Goal: Task Accomplishment & Management: Use online tool/utility

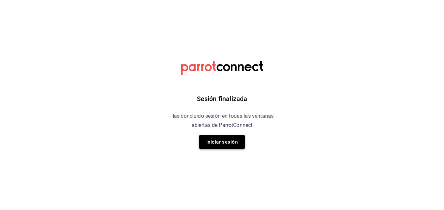
click at [221, 142] on button "Iniciar sesión" at bounding box center [222, 142] width 46 height 14
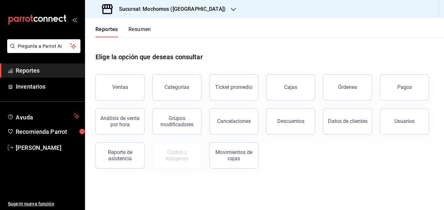
click at [231, 9] on icon "button" at bounding box center [233, 9] width 5 height 5
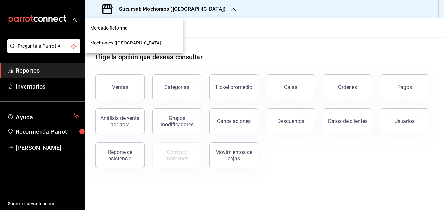
click at [112, 29] on span "Mercado Reforma" at bounding box center [108, 28] width 37 height 7
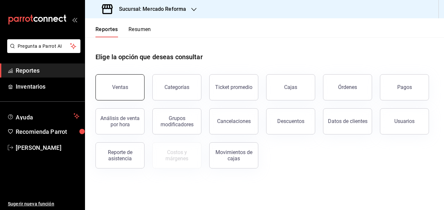
click at [124, 84] on div "Ventas" at bounding box center [120, 87] width 16 height 6
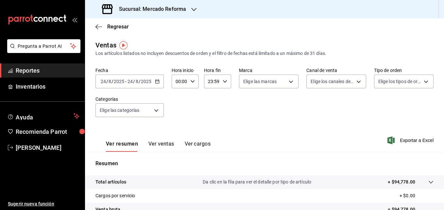
click at [157, 80] on icon "button" at bounding box center [157, 81] width 5 height 5
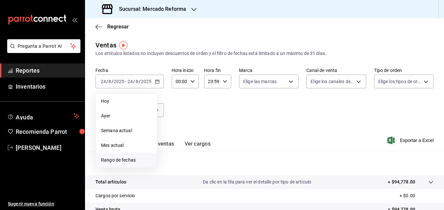
click at [118, 161] on span "Rango de fechas" at bounding box center [126, 160] width 51 height 7
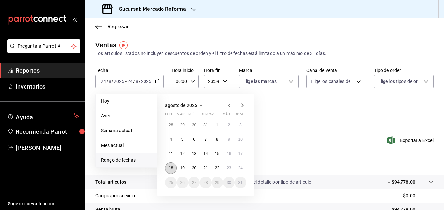
click at [172, 168] on abbr "18" at bounding box center [171, 168] width 4 height 5
click at [240, 169] on abbr "24" at bounding box center [240, 168] width 4 height 5
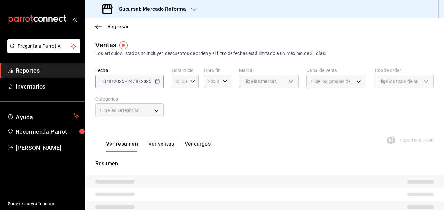
click at [193, 83] on icon "button" at bounding box center [192, 81] width 5 height 5
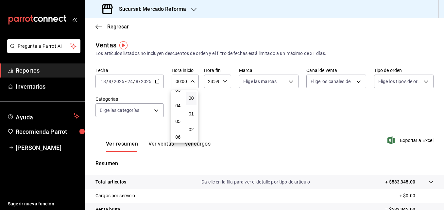
scroll to position [58, 0]
click at [178, 121] on span "05" at bounding box center [177, 118] width 3 height 5
type input "05:00"
click at [412, 140] on div at bounding box center [222, 105] width 444 height 210
click at [412, 140] on span "Exportar a Excel" at bounding box center [411, 140] width 45 height 8
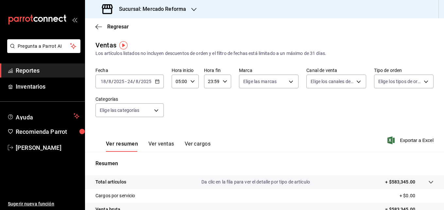
click at [193, 34] on div "Regresar" at bounding box center [264, 26] width 359 height 17
click at [192, 8] on icon "button" at bounding box center [193, 9] width 5 height 5
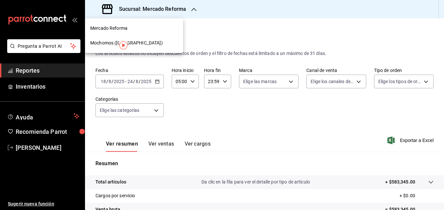
click at [139, 42] on span "Mochomos ([GEOGRAPHIC_DATA])" at bounding box center [126, 43] width 73 height 7
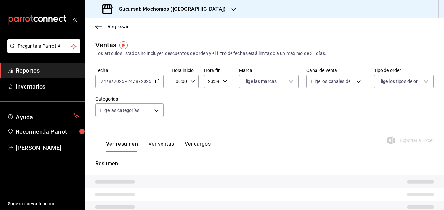
type input "05:00"
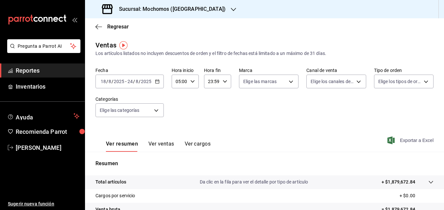
click at [403, 141] on span "Exportar a Excel" at bounding box center [411, 140] width 45 height 8
